Goal: Task Accomplishment & Management: Use online tool/utility

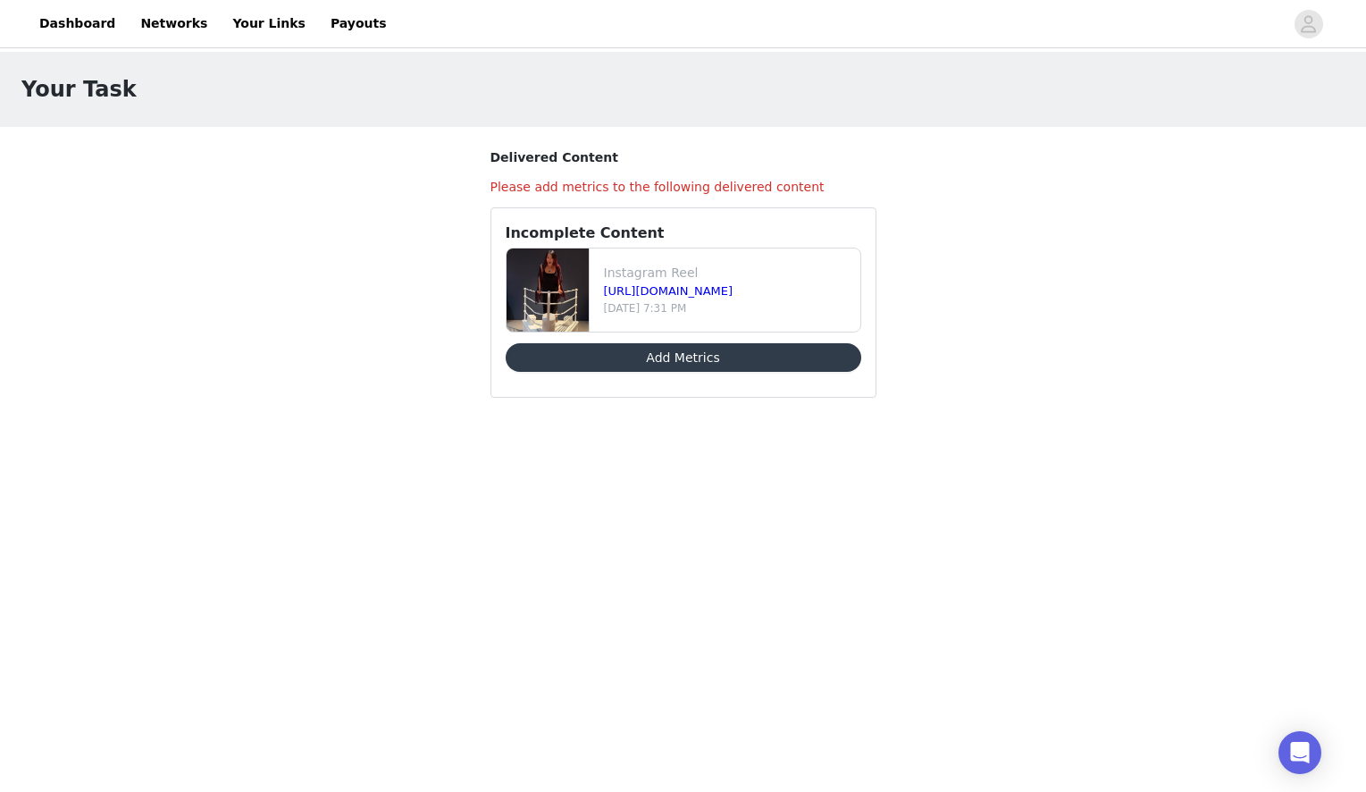
click at [659, 353] on button "Add Metrics" at bounding box center [684, 357] width 356 height 29
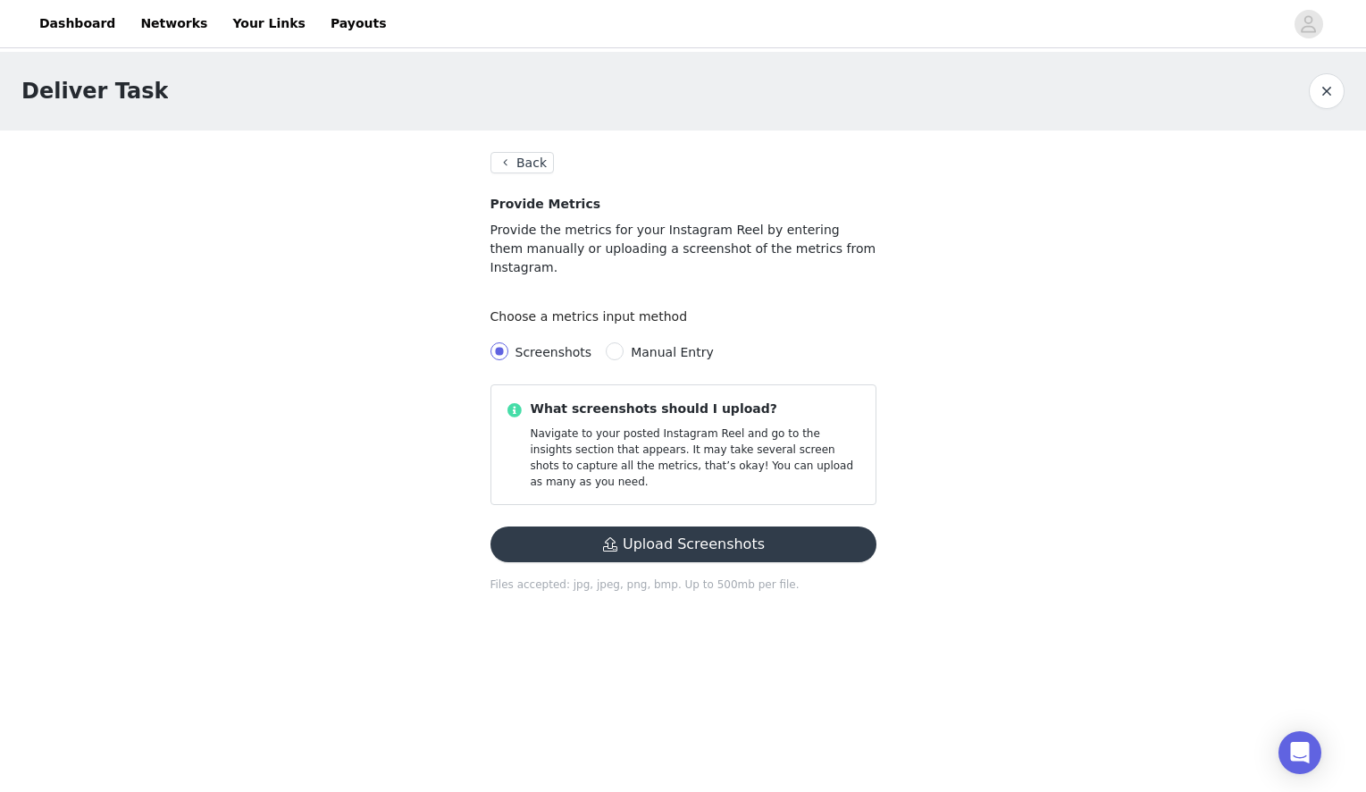
click at [683, 342] on label "Manual Entry" at bounding box center [663, 352] width 115 height 20
click at [624, 342] on input "Manual Entry" at bounding box center [615, 351] width 18 height 18
radio input "true"
radio input "false"
radio input "true"
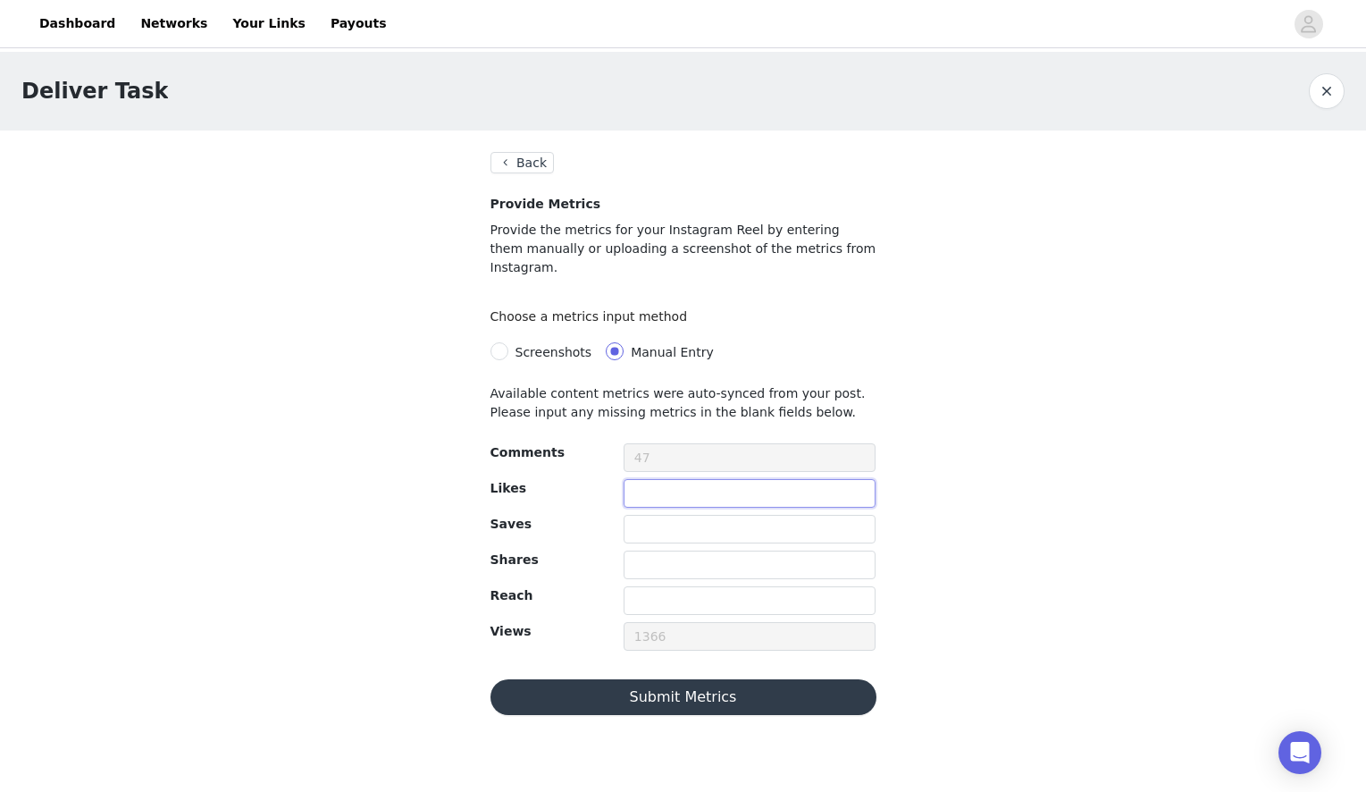
click at [654, 479] on input "text" at bounding box center [750, 493] width 253 height 29
type input "98"
click at [650, 550] on input "text" at bounding box center [750, 564] width 253 height 29
type input "3"
click at [693, 691] on button "Submit Metrics" at bounding box center [683, 697] width 386 height 36
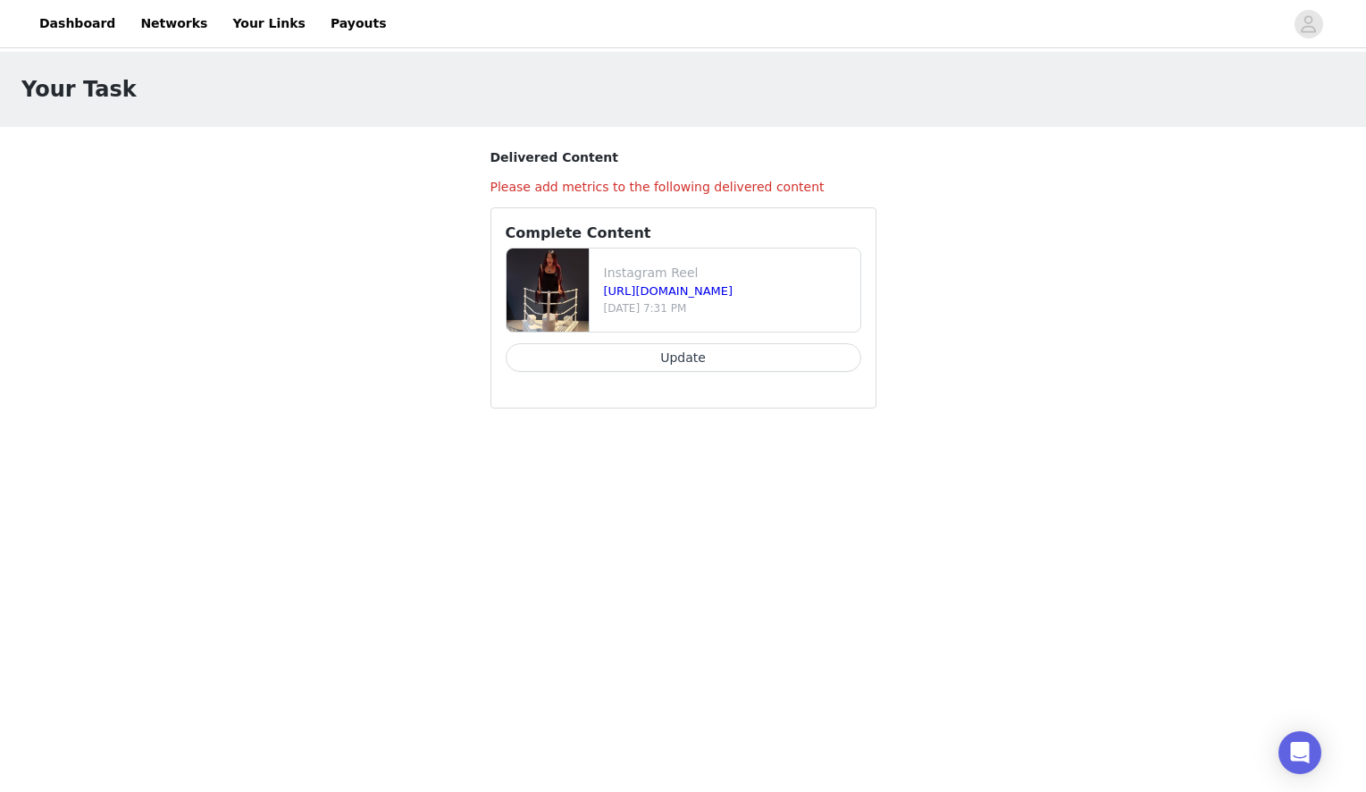
click at [643, 362] on button "Update" at bounding box center [684, 357] width 356 height 29
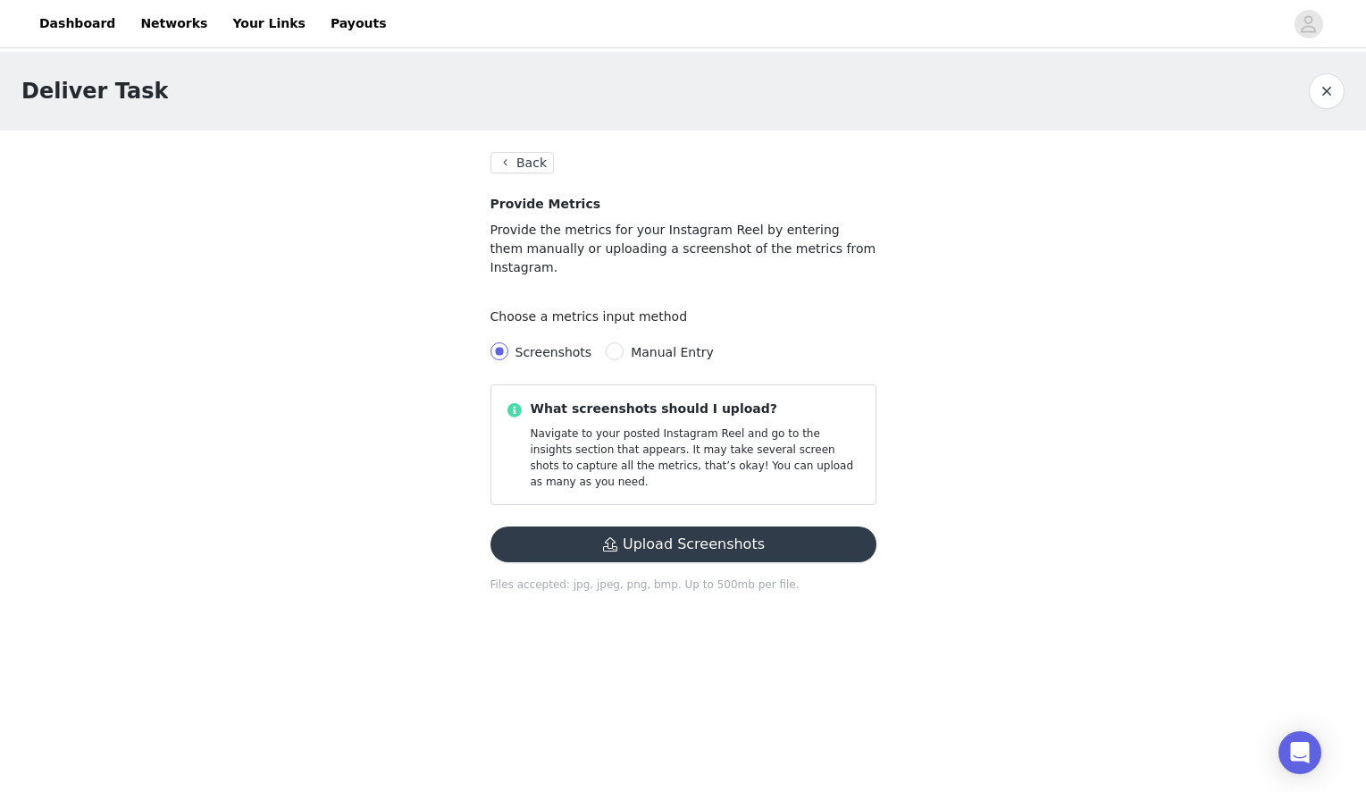
click at [1319, 89] on button "button" at bounding box center [1327, 91] width 36 height 36
